Goal: Information Seeking & Learning: Check status

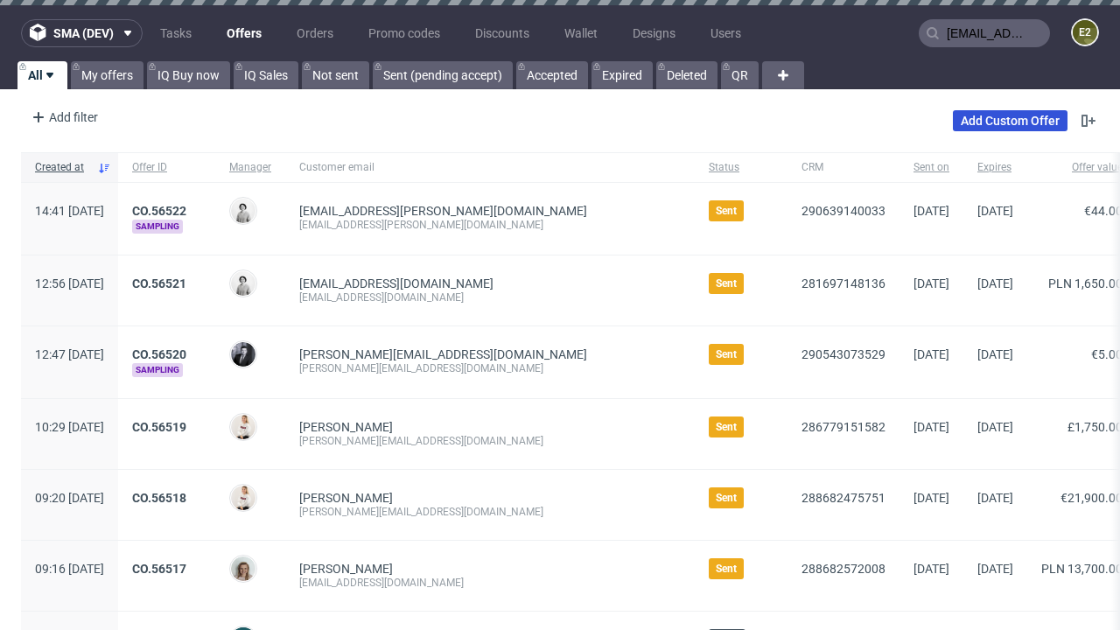
type input "[EMAIL_ADDRESS][PERSON_NAME][DOMAIN_NAME]"
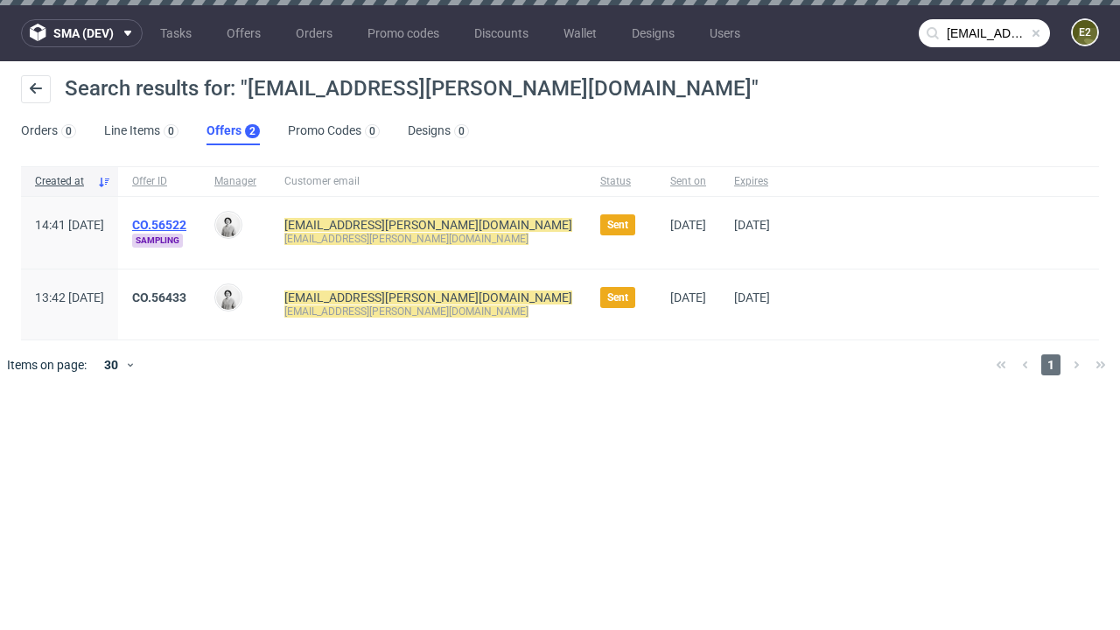
click at [233, 131] on link "Offers 2" at bounding box center [233, 131] width 53 height 28
click at [186, 225] on link "CO.56522" at bounding box center [159, 225] width 54 height 14
